Goal: Information Seeking & Learning: Learn about a topic

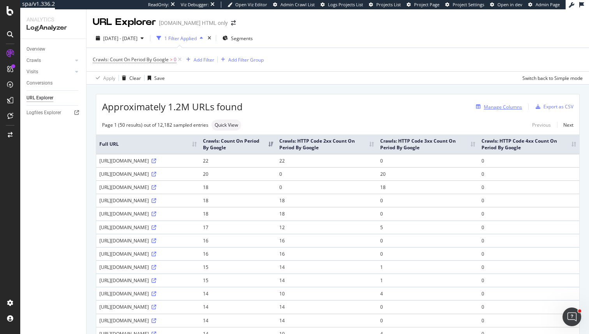
click at [505, 110] on div "Manage Columns" at bounding box center [503, 107] width 38 height 7
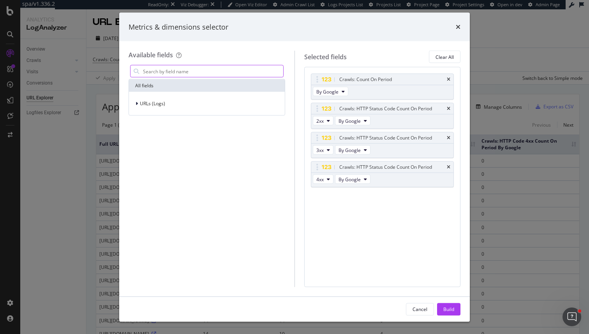
click at [176, 71] on input "modal" at bounding box center [212, 71] width 141 height 12
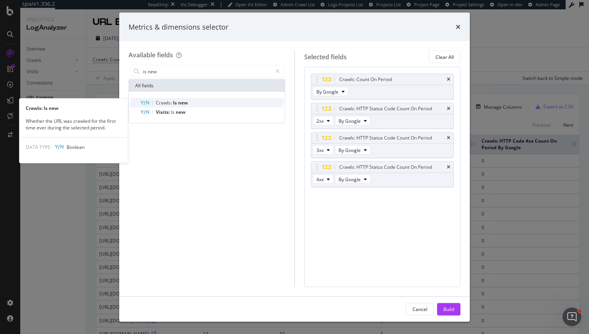
click at [181, 99] on div "Crawls: Is new" at bounding box center [211, 102] width 143 height 9
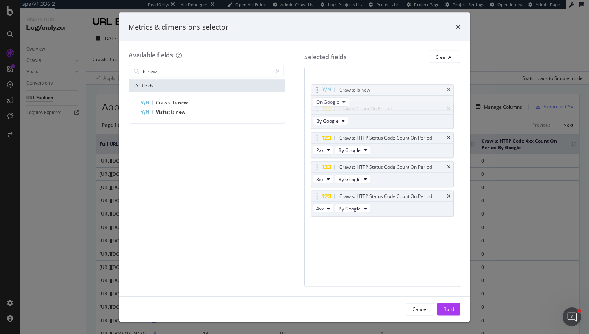
drag, startPoint x: 319, startPoint y: 194, endPoint x: 318, endPoint y: 86, distance: 107.9
click at [318, 86] on body "spa/v1.336.2 ReadOnly: Viz Debugger: Open Viz Editor Admin Crawl List Logs Proj…" at bounding box center [294, 167] width 589 height 334
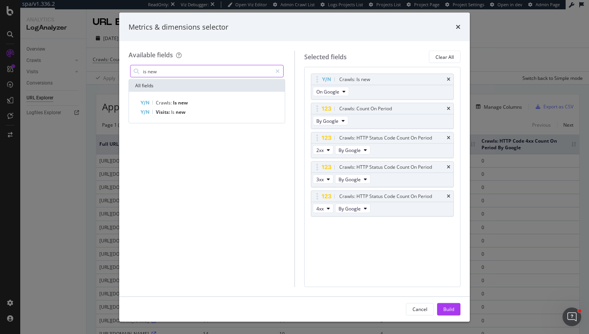
click at [190, 72] on input "is new" at bounding box center [207, 71] width 130 height 12
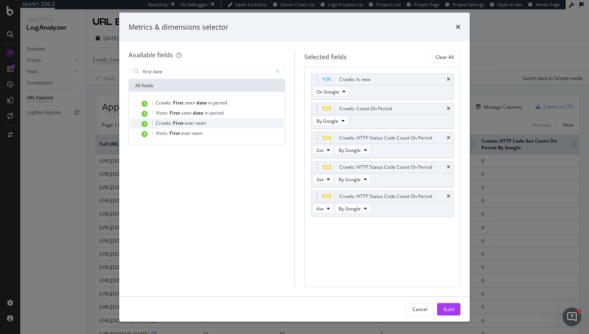
click at [213, 123] on div "Crawls: First ever seen" at bounding box center [211, 123] width 143 height 10
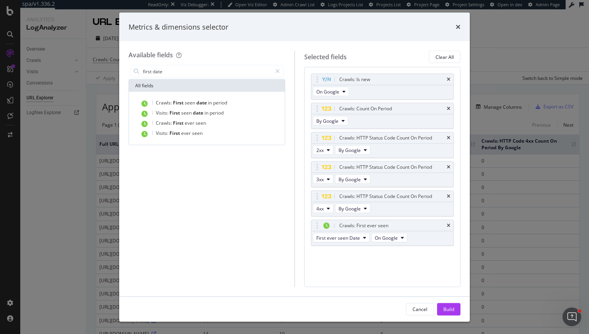
click at [409, 260] on div "Crawls: Is new On Google Crawls: Count On Period By Google Crawls: HTTP Status …" at bounding box center [382, 168] width 143 height 189
click at [176, 69] on input "first date" at bounding box center [207, 71] width 130 height 12
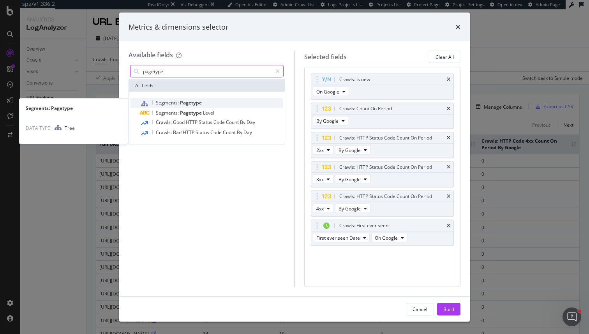
type input "pagetype"
click at [167, 101] on span "Segments:" at bounding box center [168, 102] width 24 height 7
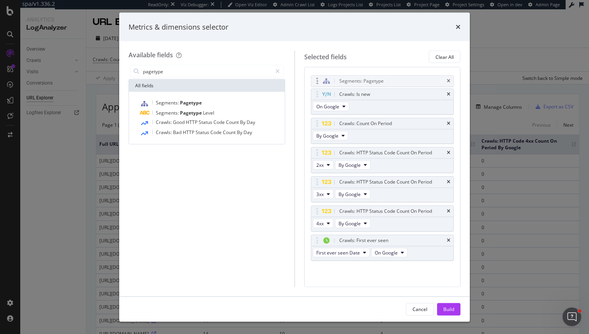
drag, startPoint x: 317, startPoint y: 254, endPoint x: 317, endPoint y: 82, distance: 172.2
click at [317, 82] on body "spa/v1.336.2 ReadOnly: Viz Debugger: Open Viz Editor Admin Crawl List Logs Proj…" at bounding box center [294, 167] width 589 height 334
drag, startPoint x: 318, startPoint y: 93, endPoint x: 318, endPoint y: 211, distance: 118.0
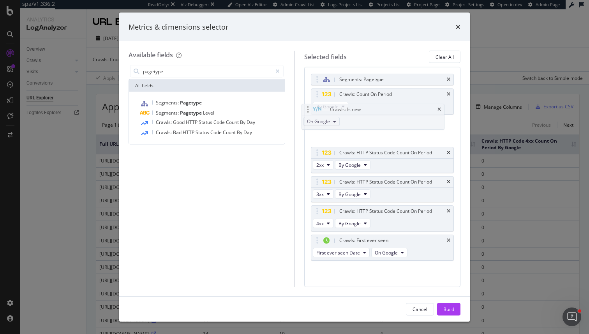
drag, startPoint x: 321, startPoint y: 219, endPoint x: 314, endPoint y: 108, distance: 111.6
click at [315, 108] on body "spa/v1.336.2 ReadOnly: Viz Debugger: Open Viz Editor Admin Crawl List Logs Proj…" at bounding box center [294, 167] width 589 height 334
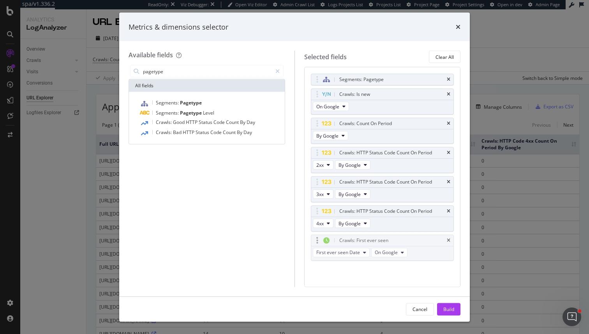
click at [320, 238] on body "spa/v1.336.2 ReadOnly: Viz Debugger: Open Viz Editor Admin Crawl List Logs Proj…" at bounding box center [294, 167] width 589 height 334
click at [446, 305] on div "Build" at bounding box center [448, 309] width 11 height 12
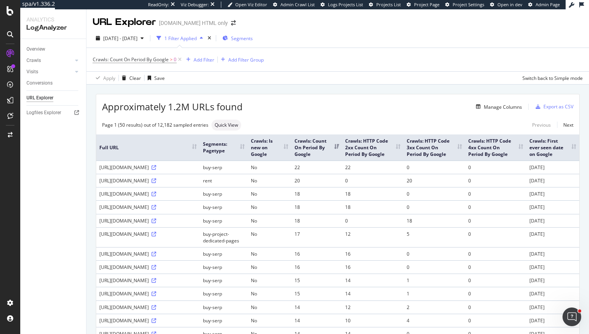
click at [252, 42] on div "Segments" at bounding box center [237, 38] width 30 height 12
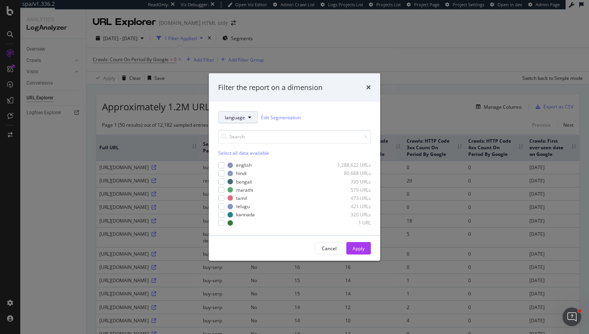
click at [246, 121] on button "language" at bounding box center [238, 117] width 40 height 12
click at [242, 153] on div "pagetype" at bounding box center [239, 158] width 41 height 14
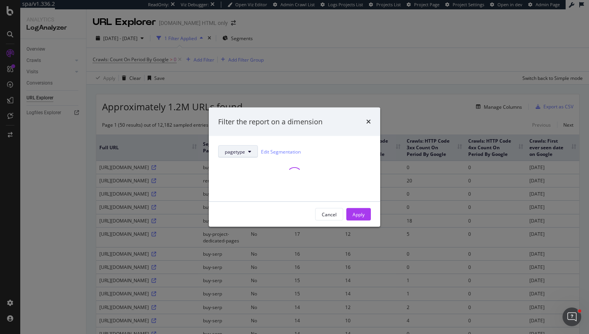
click at [242, 152] on span "pagetype" at bounding box center [235, 151] width 20 height 7
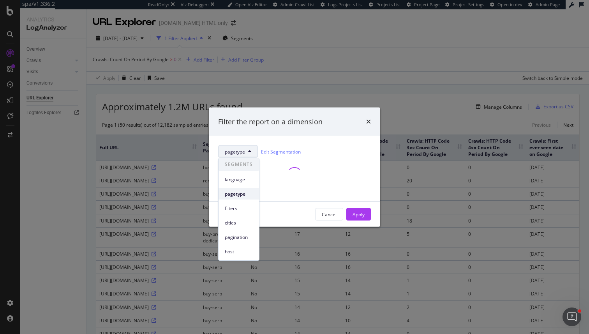
click at [243, 192] on span "pagetype" at bounding box center [239, 193] width 28 height 7
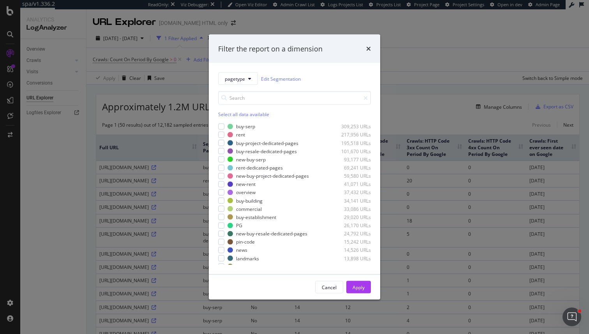
click at [245, 86] on div "Select all data available buy-serp 309,253 URLs rent 217,956 URLs buy-project-d…" at bounding box center [294, 175] width 153 height 180
click at [245, 81] on button "pagetype" at bounding box center [238, 78] width 40 height 12
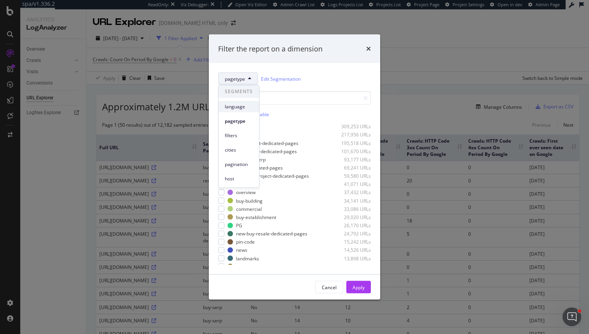
click at [241, 107] on span "language" at bounding box center [239, 106] width 28 height 7
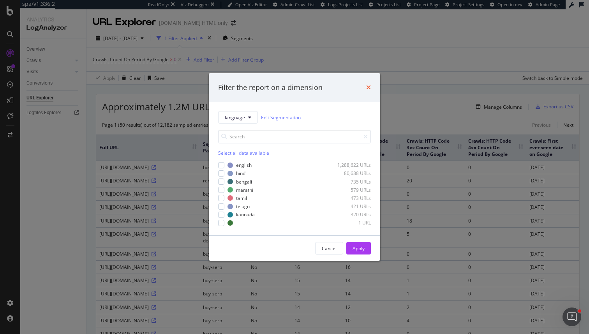
click at [368, 88] on icon "times" at bounding box center [368, 87] width 5 height 6
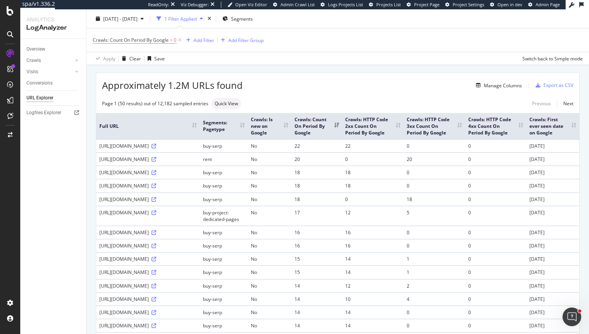
scroll to position [12, 0]
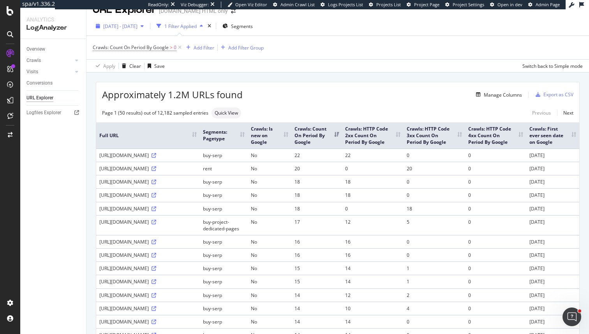
click at [136, 30] on div "2025 Aug. 6th - Aug. 7th" at bounding box center [120, 26] width 54 height 12
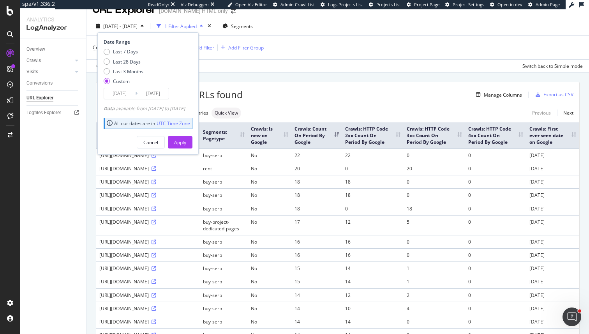
click at [122, 94] on input "2025/08/06" at bounding box center [119, 93] width 31 height 11
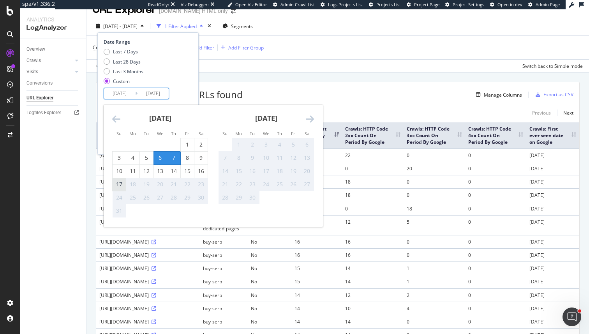
click at [118, 183] on div "17" at bounding box center [119, 184] width 13 height 8
type input "[DATE]"
click at [118, 183] on div "17" at bounding box center [119, 184] width 13 height 8
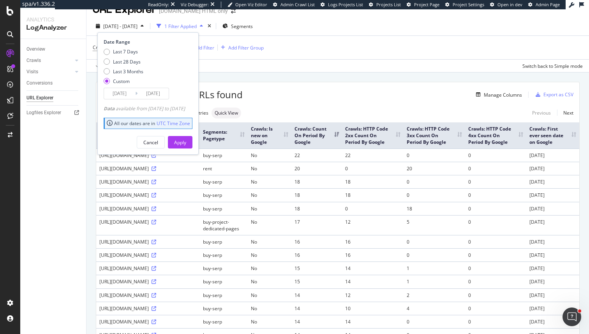
type input "[DATE]"
click at [186, 146] on div "Apply" at bounding box center [180, 142] width 12 height 12
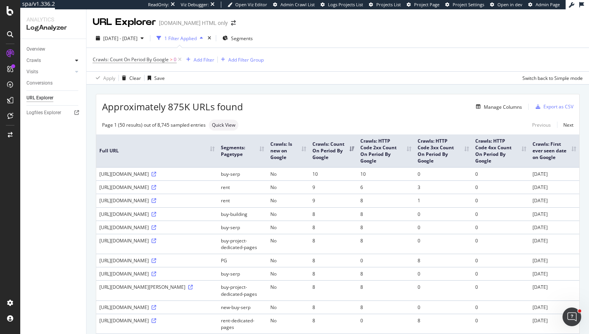
click at [74, 60] on div at bounding box center [77, 60] width 8 height 8
click at [40, 61] on div "Crawls" at bounding box center [33, 60] width 14 height 8
click at [557, 105] on div "Export as CSV" at bounding box center [558, 106] width 30 height 7
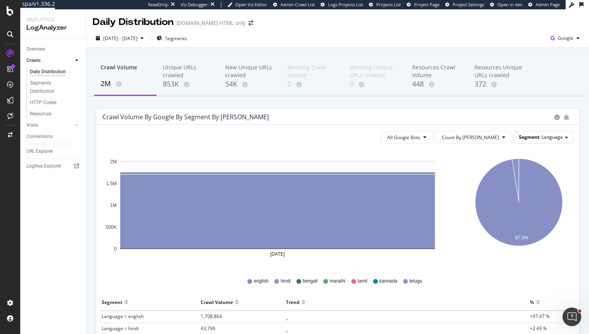
click at [548, 141] on div "Segment Language" at bounding box center [543, 136] width 58 height 11
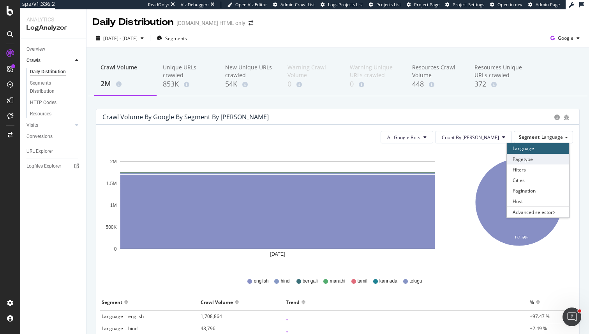
click at [536, 160] on div "Pagetype" at bounding box center [538, 159] width 62 height 11
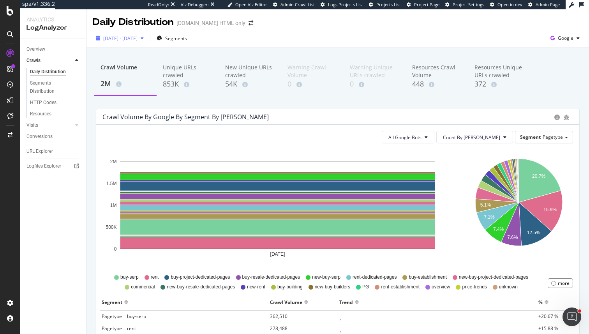
click at [127, 32] on button "2025 Aug. 17th - Aug. 17th" at bounding box center [120, 38] width 54 height 12
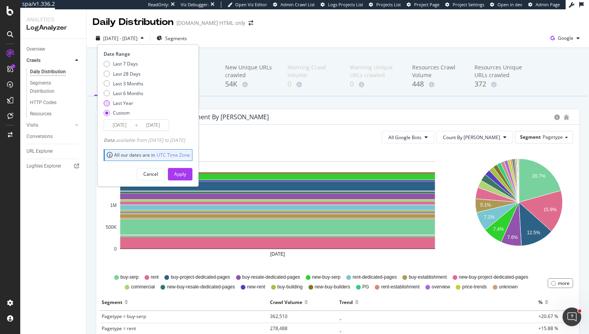
click at [127, 104] on div "Last Year" at bounding box center [123, 103] width 20 height 7
type input "[DATE]"
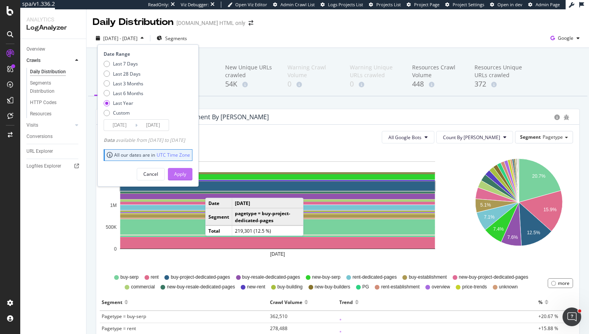
click at [186, 175] on div "Apply" at bounding box center [180, 174] width 12 height 7
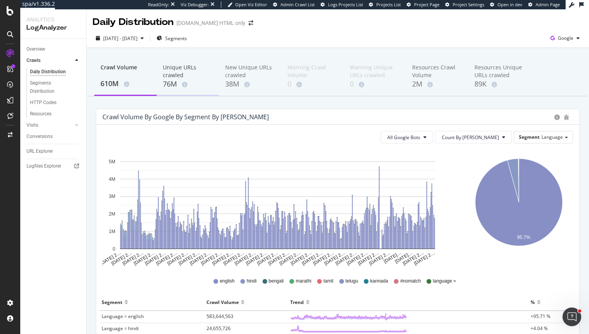
click at [166, 79] on div "76M" at bounding box center [188, 84] width 50 height 10
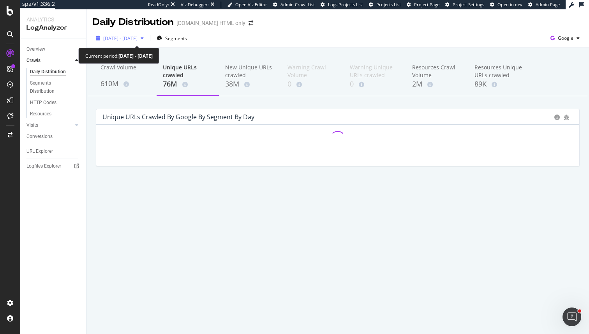
click at [111, 44] on div "[DATE] - [DATE]" at bounding box center [120, 38] width 54 height 12
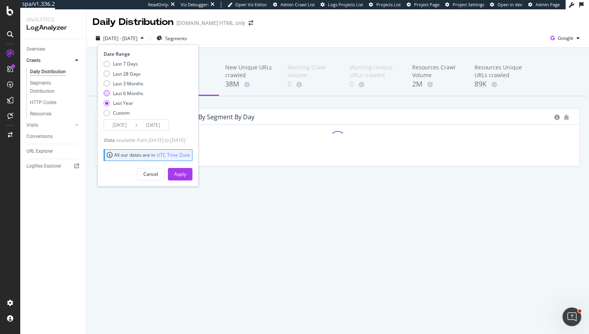
click at [132, 94] on div "Last 6 Months" at bounding box center [128, 93] width 30 height 7
type input "[DATE]"
click at [183, 175] on button "Apply" at bounding box center [180, 174] width 25 height 12
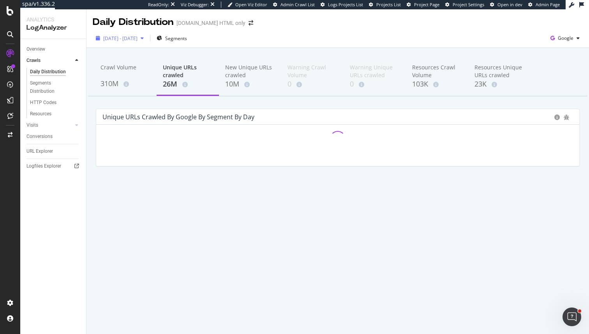
click at [137, 38] on span "[DATE] - [DATE]" at bounding box center [120, 38] width 34 height 7
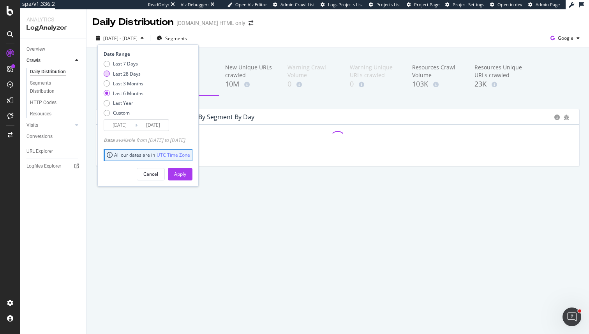
click at [134, 75] on div "Last 28 Days" at bounding box center [127, 74] width 28 height 7
type input "[DATE]"
click at [186, 173] on div "Apply" at bounding box center [180, 174] width 12 height 7
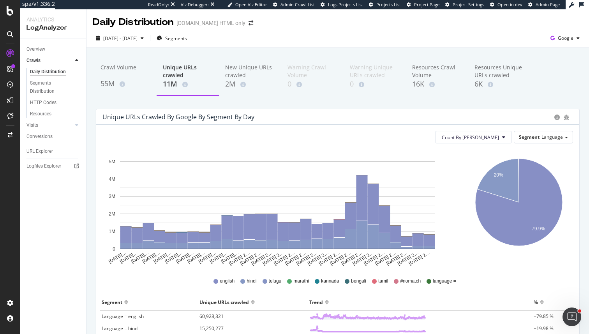
click at [176, 77] on div "Unique URLs crawled" at bounding box center [188, 71] width 50 height 16
click at [134, 81] on div "55M" at bounding box center [125, 84] width 50 height 10
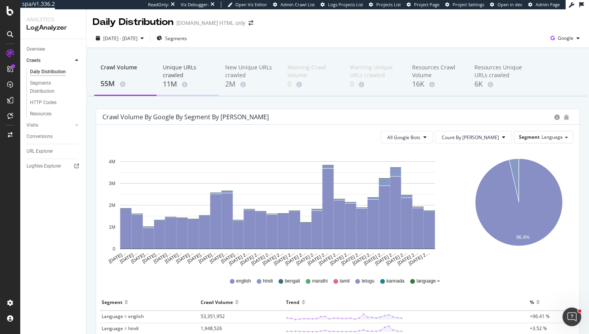
click at [200, 76] on div "Unique URLs crawled" at bounding box center [188, 71] width 50 height 16
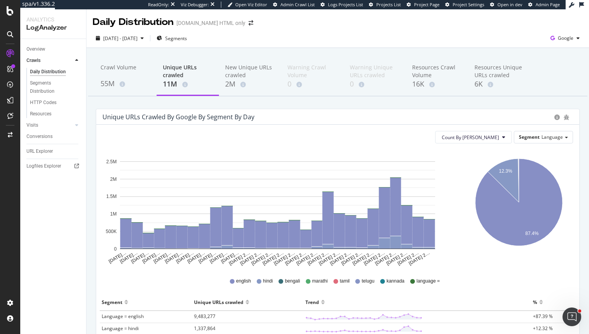
click at [469, 298] on div "Trend" at bounding box center [417, 302] width 224 height 12
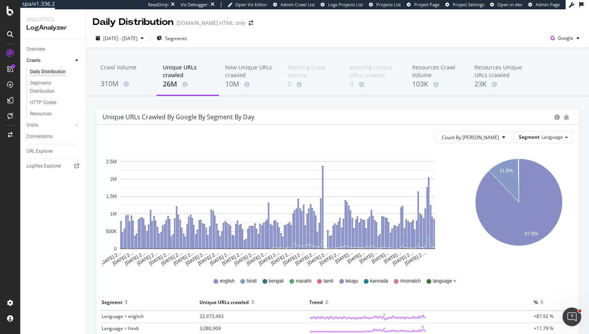
click at [181, 74] on div "Unique URLs crawled" at bounding box center [188, 71] width 50 height 16
click at [125, 78] on div "Crawl Volume" at bounding box center [125, 70] width 50 height 15
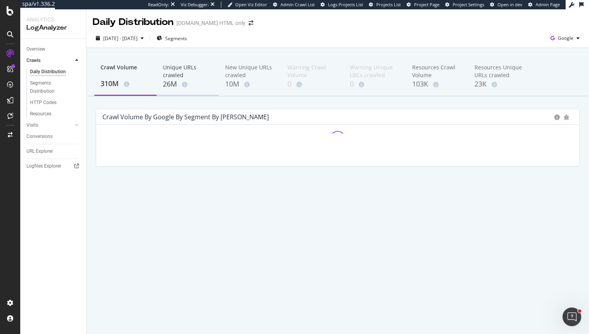
click at [180, 74] on div "Unique URLs crawled" at bounding box center [188, 71] width 50 height 16
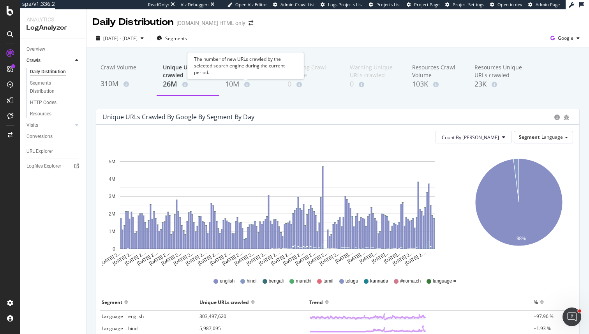
click at [237, 79] on div "The number of new URLs crawled by the selected search engine during the current…" at bounding box center [245, 65] width 117 height 27
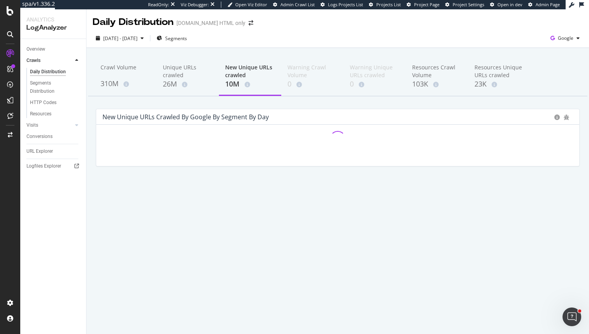
click at [237, 86] on div "10M" at bounding box center [250, 84] width 50 height 10
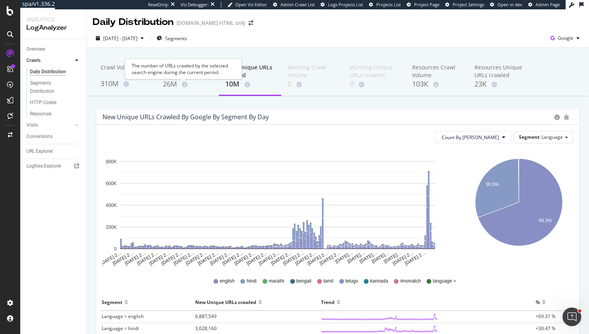
click at [172, 70] on div "The number of URLs crawled by the selected search engine during the current per…" at bounding box center [183, 69] width 117 height 20
